Goal: Purchase product/service

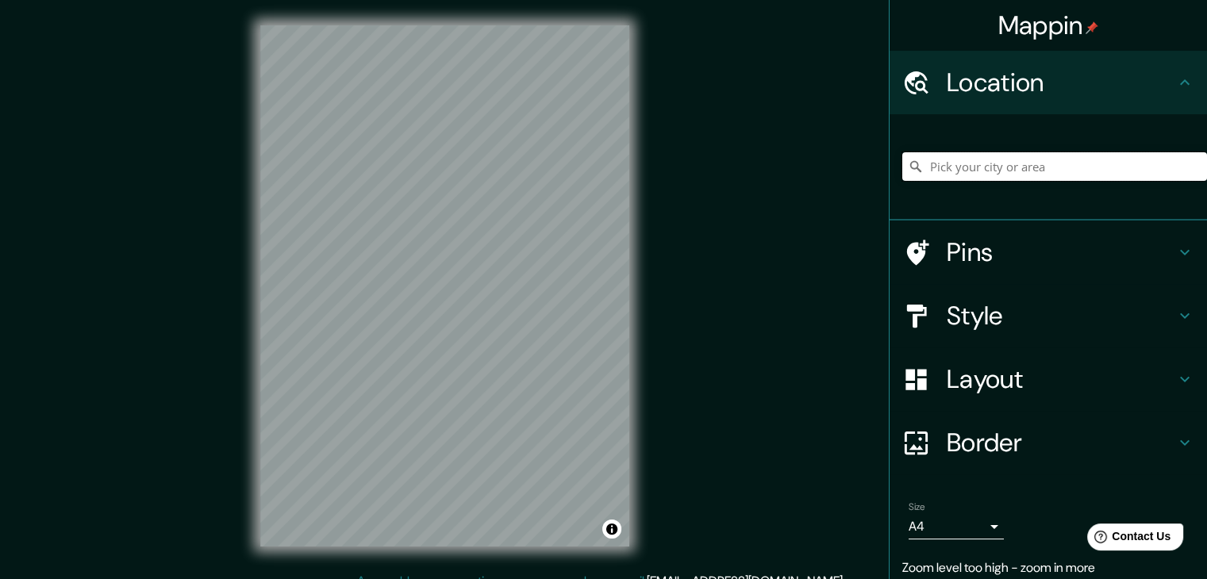
click at [1017, 155] on input "Pick your city or area" at bounding box center [1054, 166] width 305 height 29
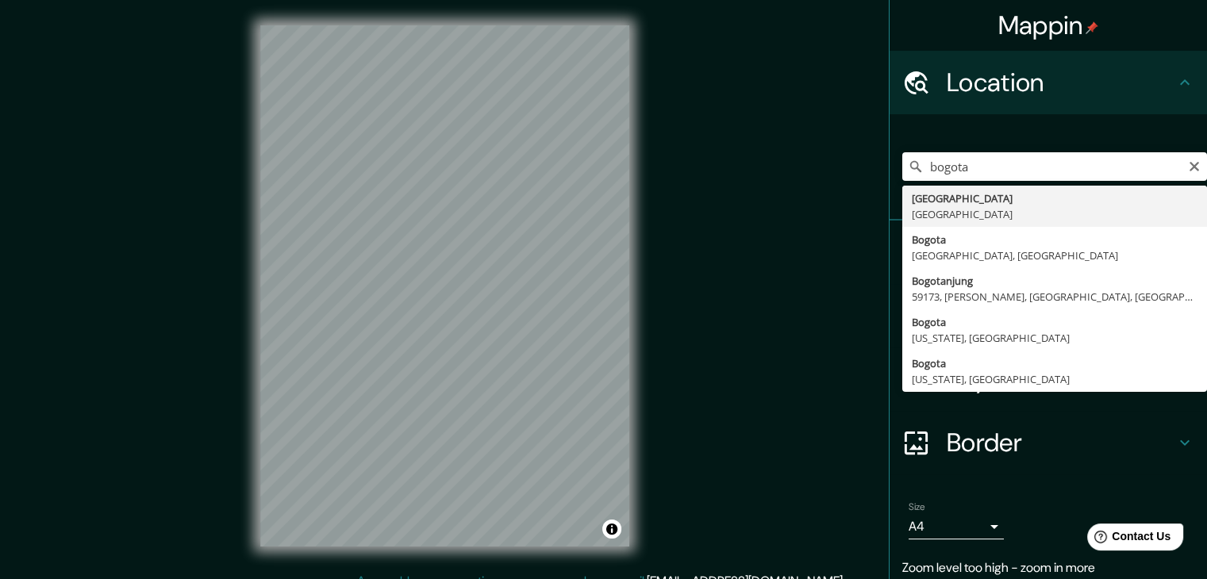
type input "[GEOGRAPHIC_DATA], [GEOGRAPHIC_DATA]"
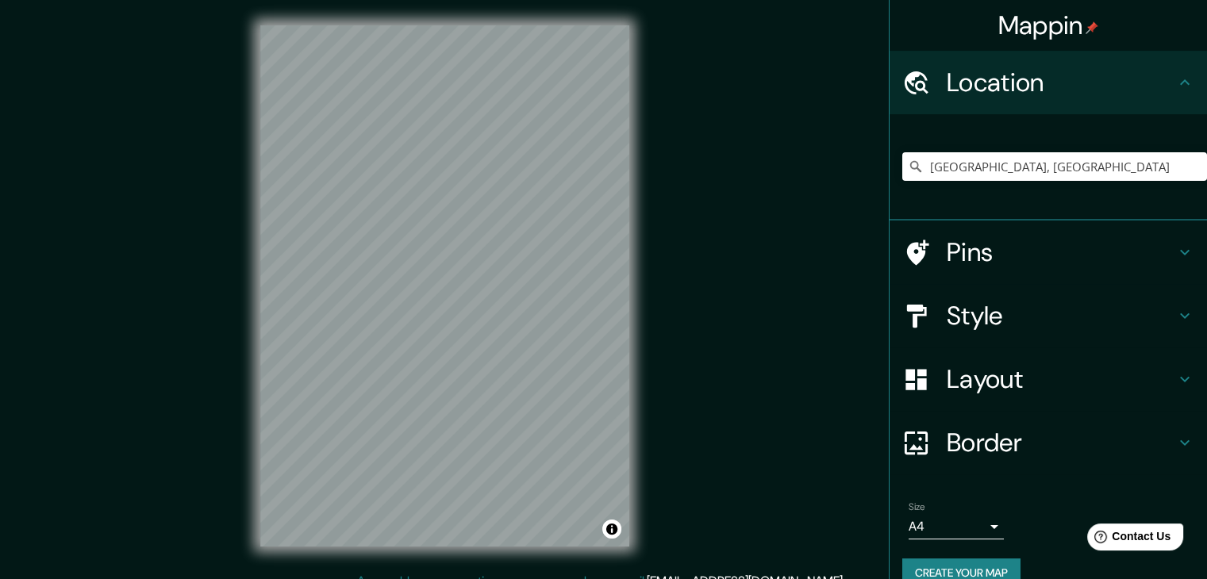
click at [966, 315] on h4 "Style" at bounding box center [1060, 316] width 228 height 32
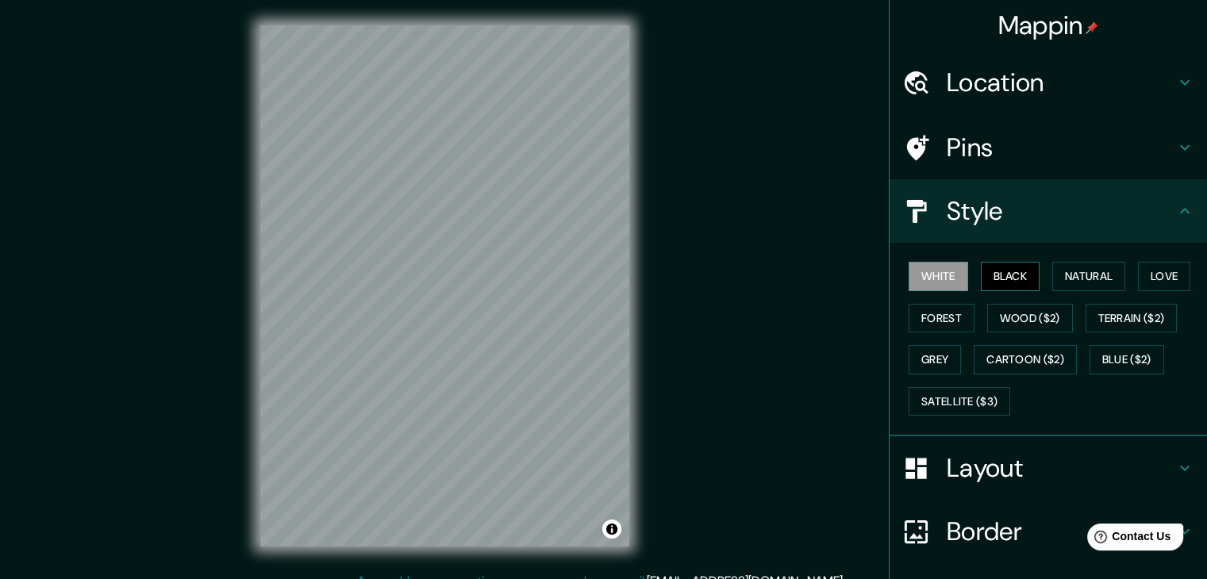
click at [1000, 277] on button "Black" at bounding box center [1010, 276] width 59 height 29
click at [1088, 272] on button "Natural" at bounding box center [1088, 276] width 73 height 29
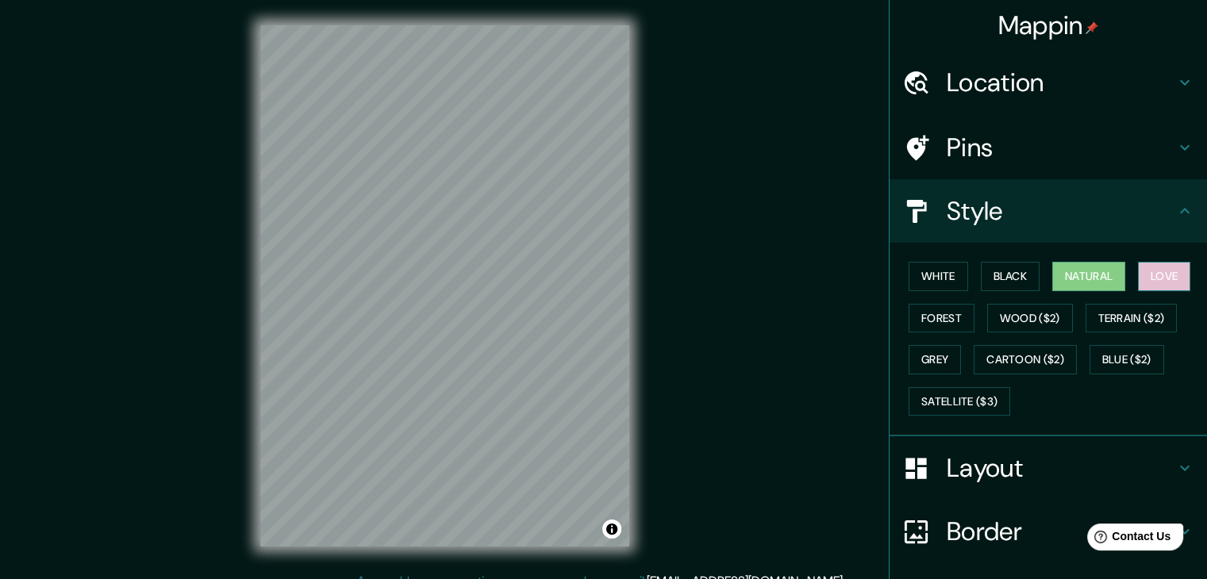
click at [1150, 273] on button "Love" at bounding box center [1164, 276] width 52 height 29
click at [932, 309] on button "Forest" at bounding box center [941, 318] width 66 height 29
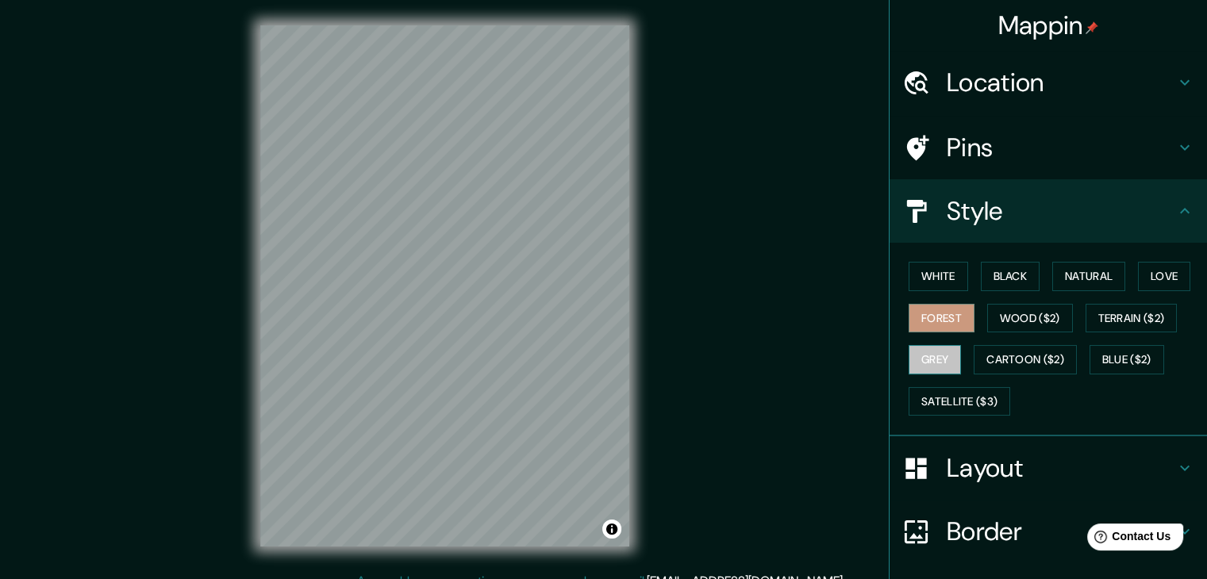
click at [922, 368] on button "Grey" at bounding box center [934, 359] width 52 height 29
click at [918, 270] on button "White" at bounding box center [937, 276] width 59 height 29
